Goal: Information Seeking & Learning: Learn about a topic

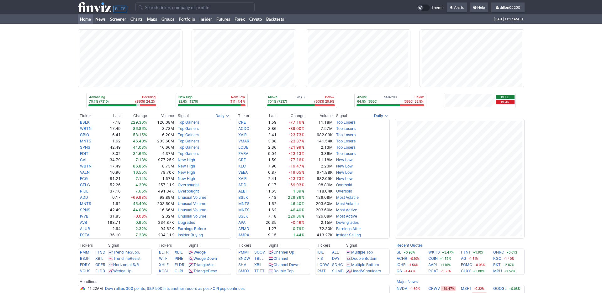
click at [157, 10] on input "Search" at bounding box center [194, 7] width 119 height 10
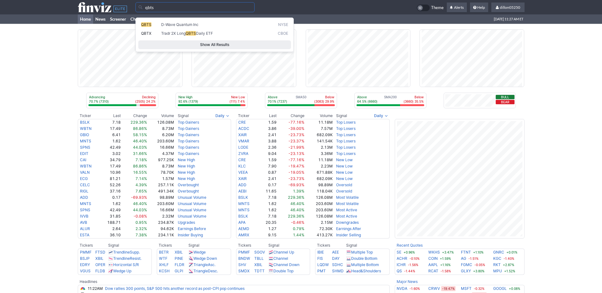
click at [150, 25] on span "QBTS" at bounding box center [146, 24] width 10 height 5
type input "QBTS"
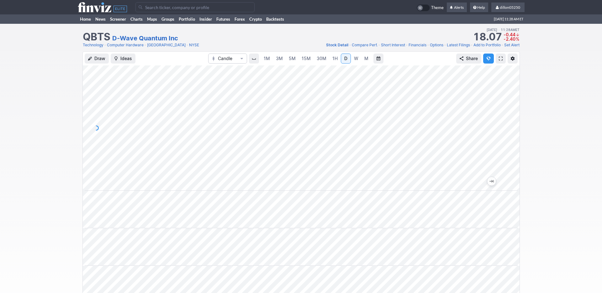
scroll to position [56, 0]
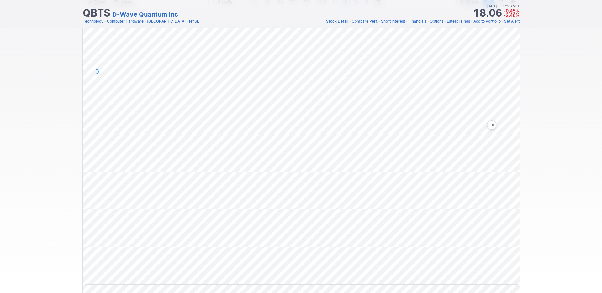
click at [381, 24] on link "Short Interest" at bounding box center [393, 21] width 24 height 6
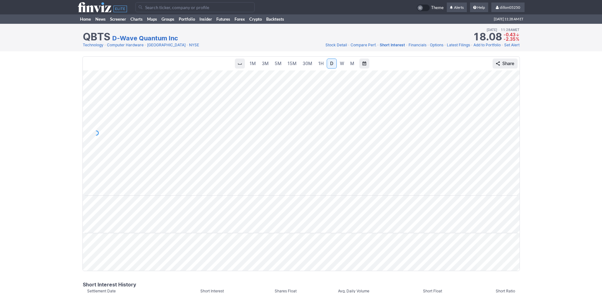
click at [325, 47] on span "Stock Detail" at bounding box center [336, 45] width 22 height 5
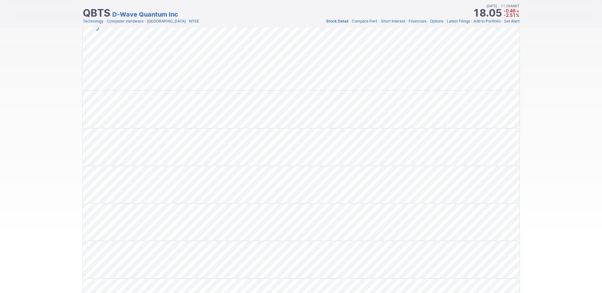
scroll to position [99, 0]
click at [391, 186] on div at bounding box center [301, 186] width 437 height 38
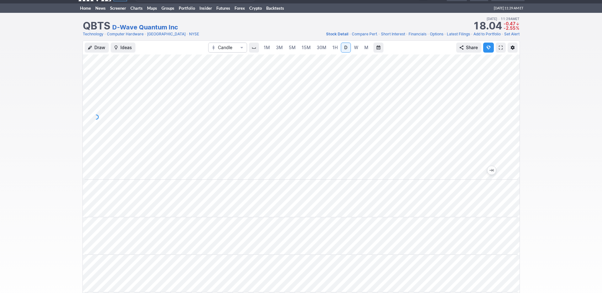
scroll to position [0, 0]
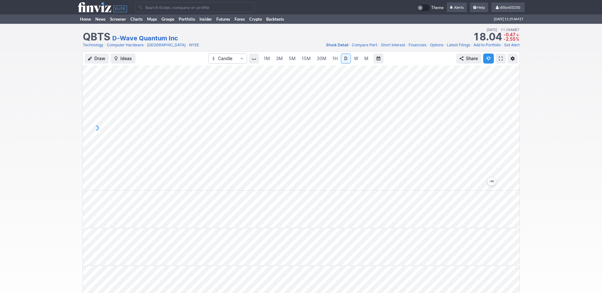
click at [499, 61] on span at bounding box center [501, 58] width 4 height 5
click at [83, 24] on link "Home" at bounding box center [85, 18] width 15 height 9
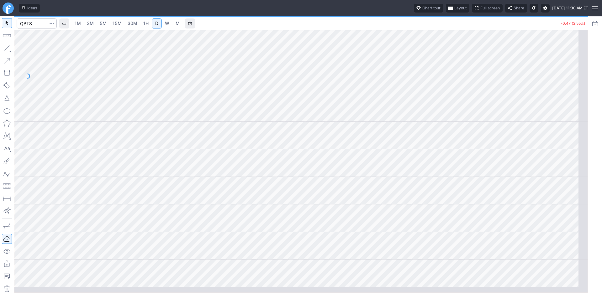
click at [454, 11] on span "Layout" at bounding box center [460, 8] width 12 height 6
click at [401, 28] on button "Layout" at bounding box center [396, 24] width 9 height 9
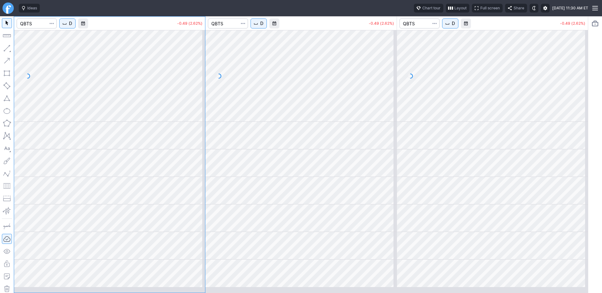
click at [76, 29] on button "D" at bounding box center [67, 23] width 16 height 10
click at [89, 47] on span "1 Minute" at bounding box center [94, 46] width 20 height 6
click at [263, 27] on span "D" at bounding box center [261, 23] width 3 height 6
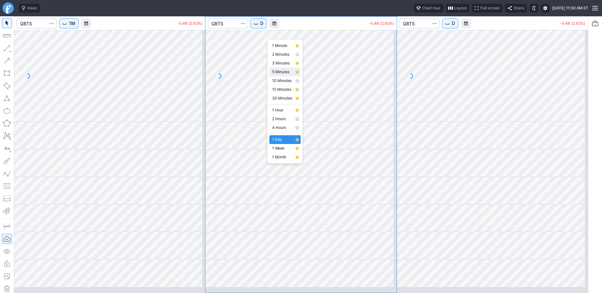
click at [276, 75] on span "5 Minutes" at bounding box center [282, 72] width 20 height 6
